Goal: Task Accomplishment & Management: Complete application form

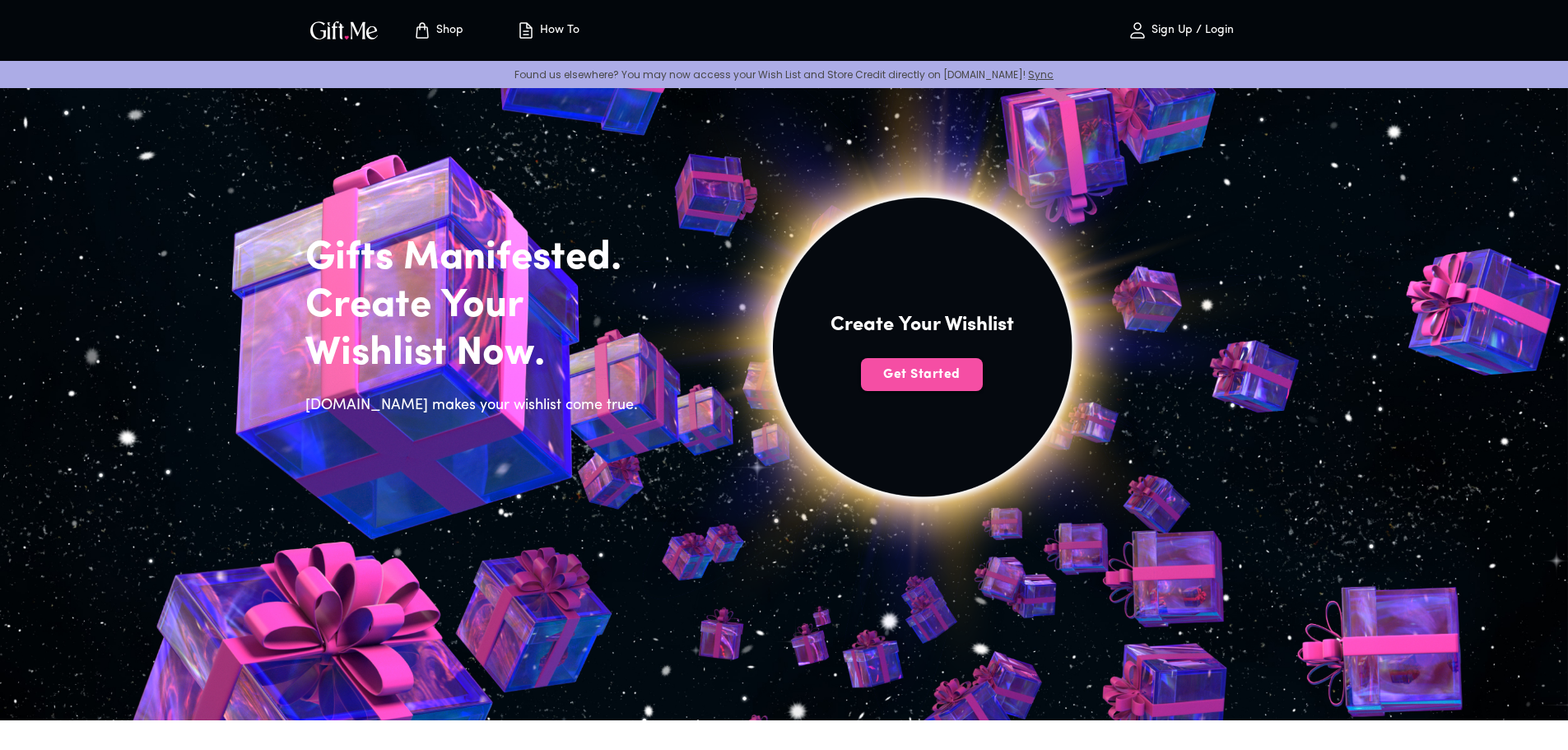
click at [941, 383] on span "Get Started" at bounding box center [922, 375] width 122 height 18
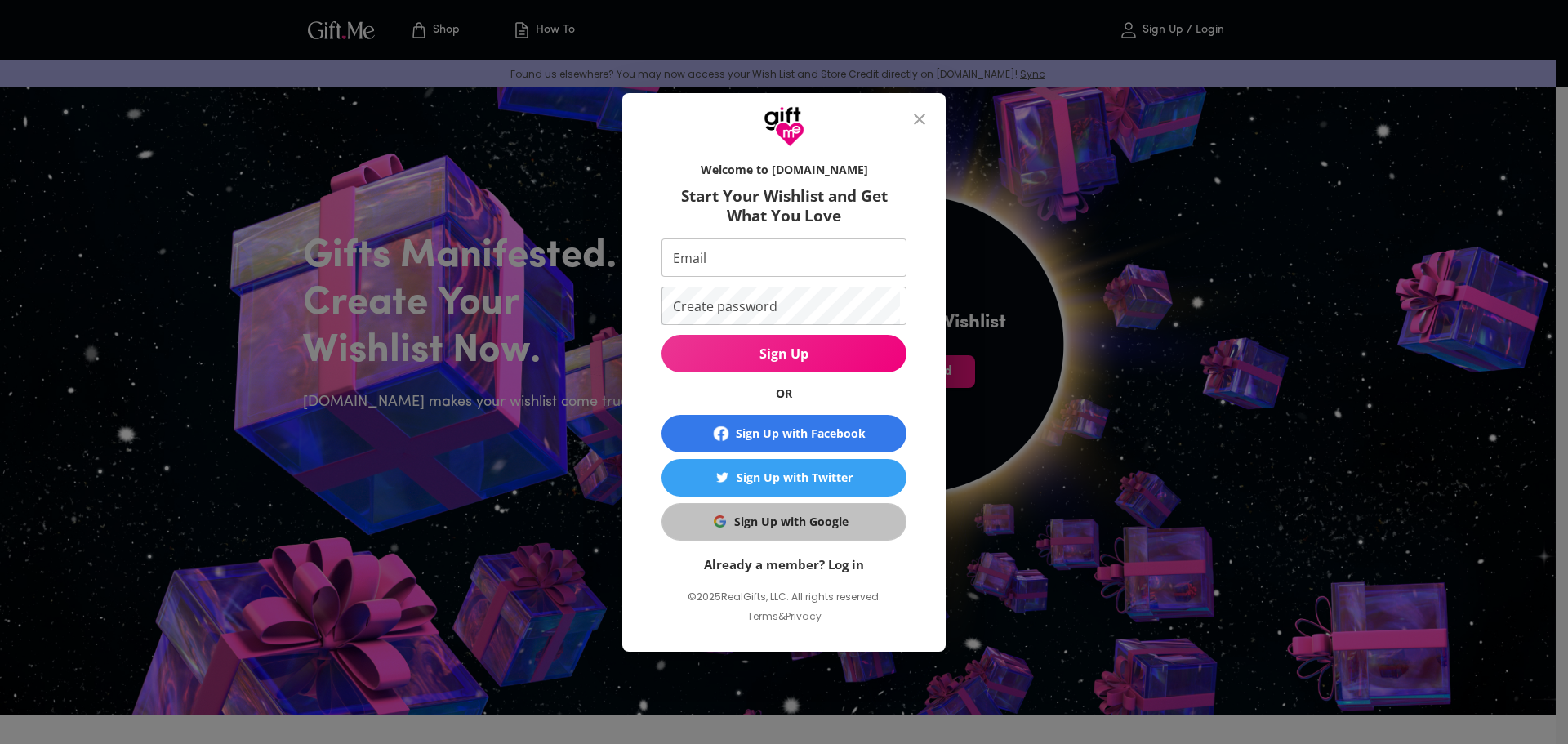
click at [766, 513] on div "Sign Up with Google" at bounding box center [792, 522] width 114 height 18
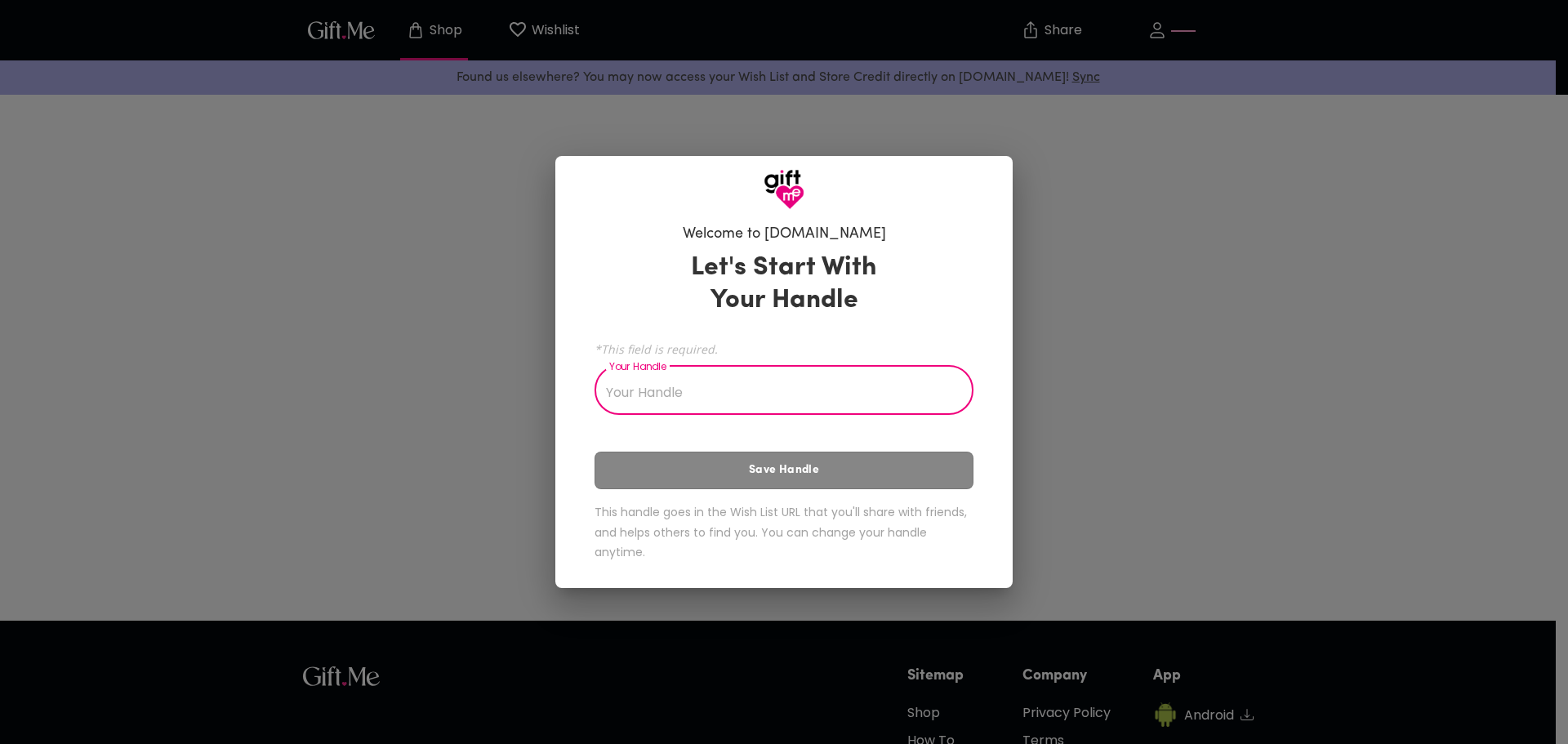
click at [803, 381] on input "Your Handle" at bounding box center [775, 392] width 361 height 46
click at [804, 398] on input "Your Handle" at bounding box center [775, 392] width 361 height 46
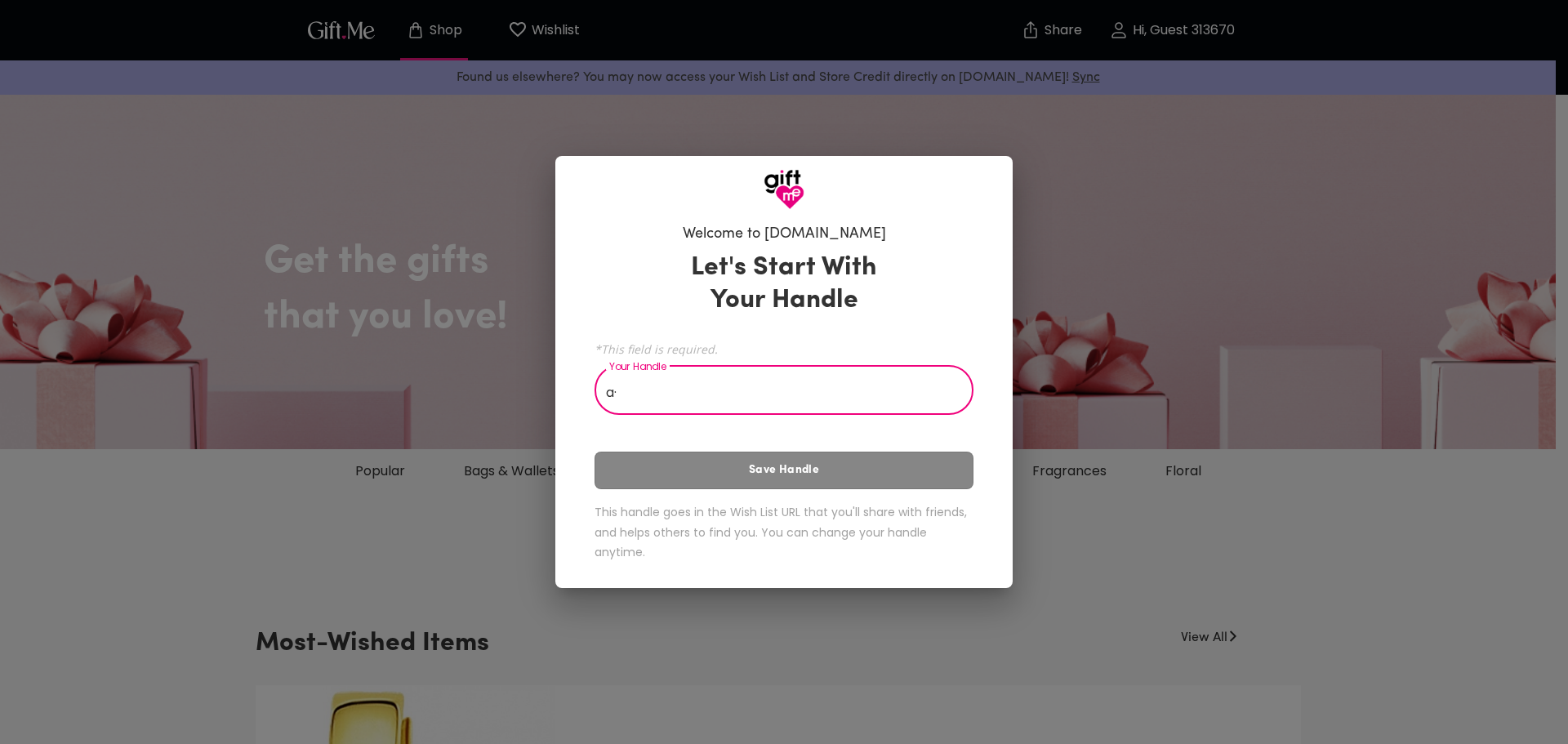
type input "a"
type input "á"
type input "ấ"
type input "âsfasfas"
